Goal: Task Accomplishment & Management: Manage account settings

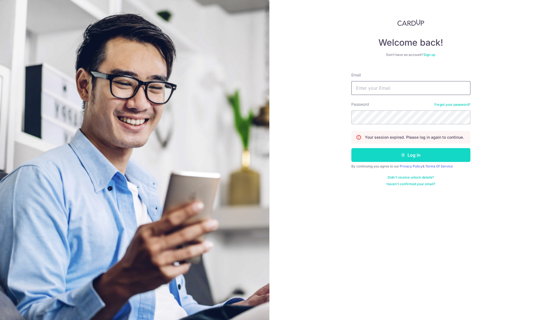
type input "CONTRADICTIONX@HOTMAIL.COM"
click at [381, 156] on button "Log in" at bounding box center [411, 155] width 119 height 14
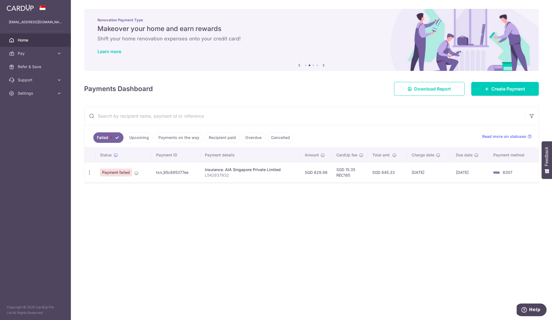
click at [130, 173] on span "Payment failed" at bounding box center [116, 173] width 32 height 8
click at [88, 175] on icon "button" at bounding box center [90, 173] width 6 height 6
click at [101, 187] on span "Update payment" at bounding box center [119, 187] width 38 height 7
radio input "true"
type input "829.98"
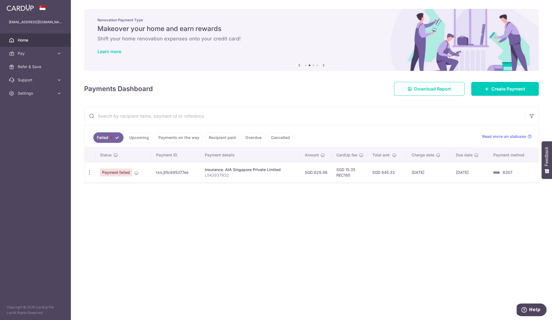
type input "L542937932"
type input "REC185"
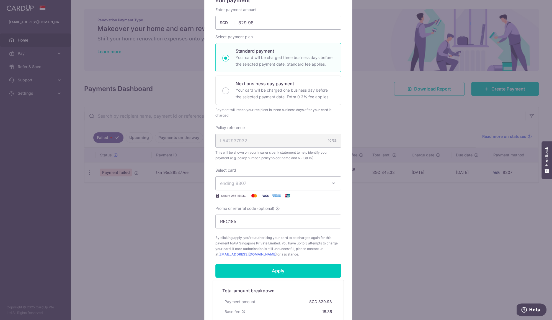
scroll to position [127, 0]
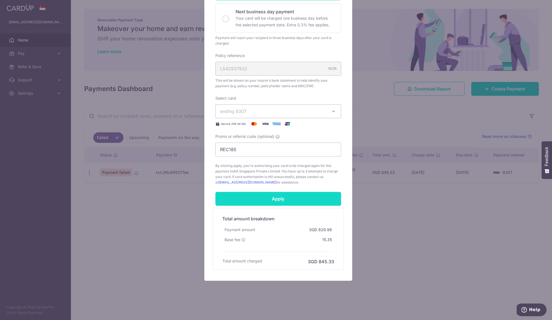
click at [290, 201] on input "Apply" at bounding box center [279, 199] width 126 height 14
